Goal: Download file/media

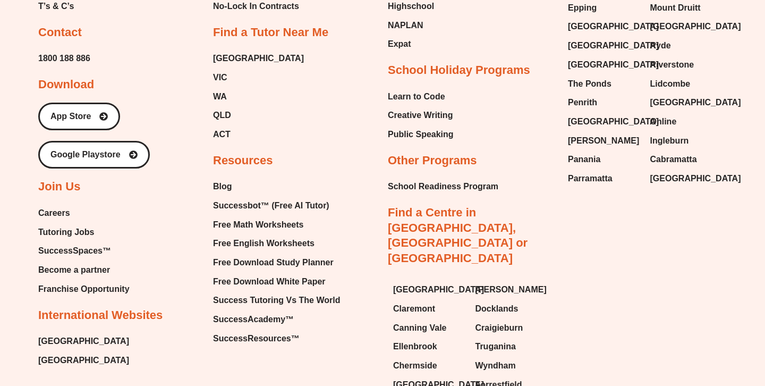
scroll to position [10534, 0]
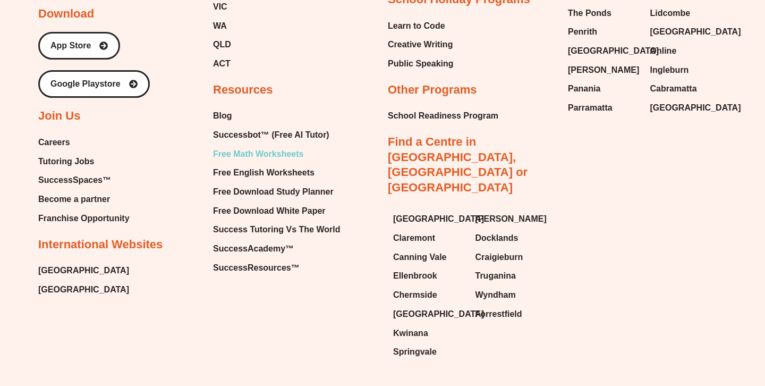
click at [296, 146] on span "Free Math Worksheets" at bounding box center [258, 154] width 90 height 16
click at [273, 146] on span "Free Math Worksheets" at bounding box center [258, 154] width 90 height 16
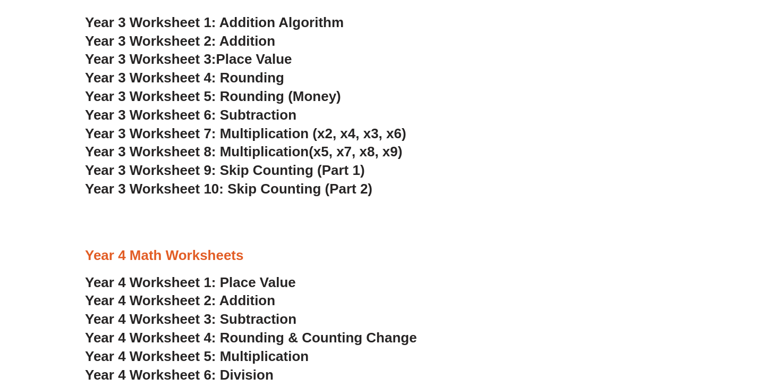
scroll to position [1365, 0]
click at [257, 35] on link "Year 3 Worksheet 2: Addition" at bounding box center [180, 41] width 190 height 16
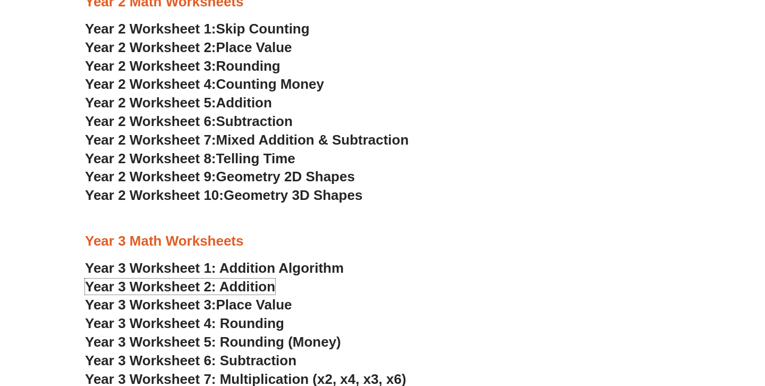
scroll to position [1121, 0]
click at [255, 107] on span "Addition" at bounding box center [244, 102] width 56 height 16
